Goal: Transaction & Acquisition: Subscribe to service/newsletter

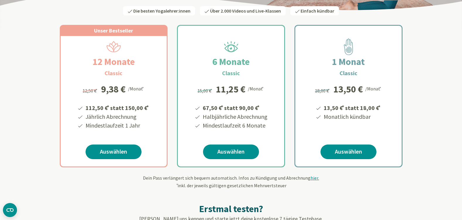
scroll to position [117, 0]
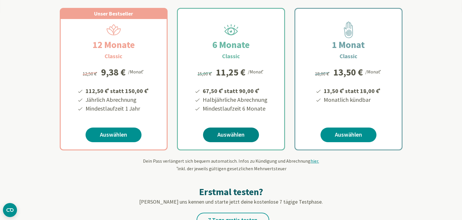
click at [239, 138] on div "6 Monate Classic 67,50 € * statt 90,00 € * Halbjährliche Abrechnung Mindestlauf…" at bounding box center [231, 89] width 106 height 141
click at [230, 135] on link "Auswählen" at bounding box center [231, 135] width 56 height 15
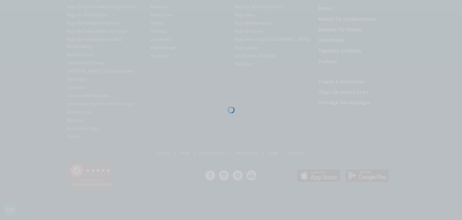
click at [461, 220] on div at bounding box center [231, 220] width 462 height 0
click at [368, 220] on div at bounding box center [231, 220] width 462 height 0
click at [441, 220] on div at bounding box center [231, 220] width 462 height 0
click at [460, 220] on div at bounding box center [231, 220] width 462 height 0
click at [440, 220] on div at bounding box center [231, 220] width 462 height 0
